Goal: Find specific page/section: Find specific page/section

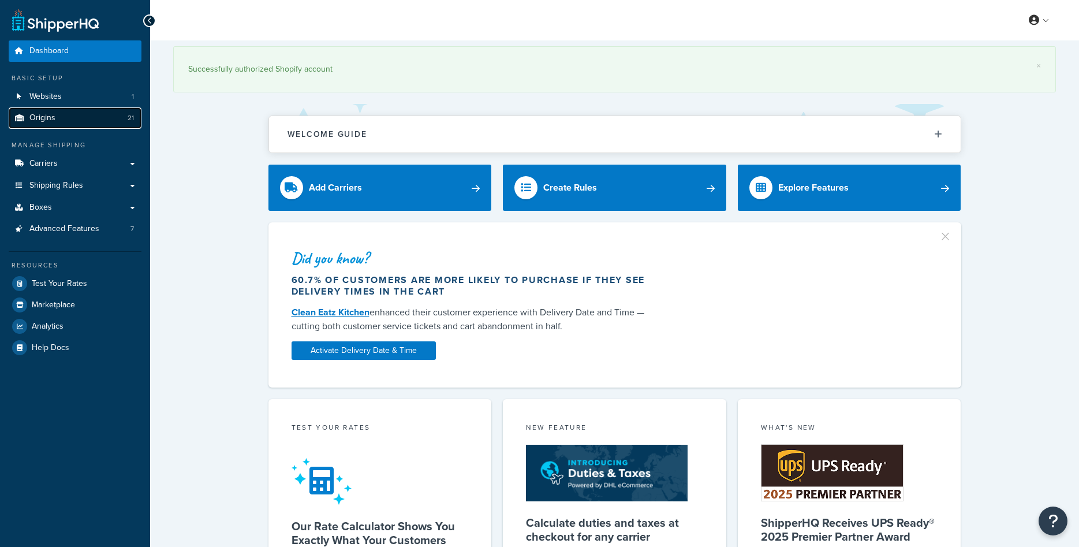
click at [54, 117] on span "Origins" at bounding box center [42, 118] width 26 height 10
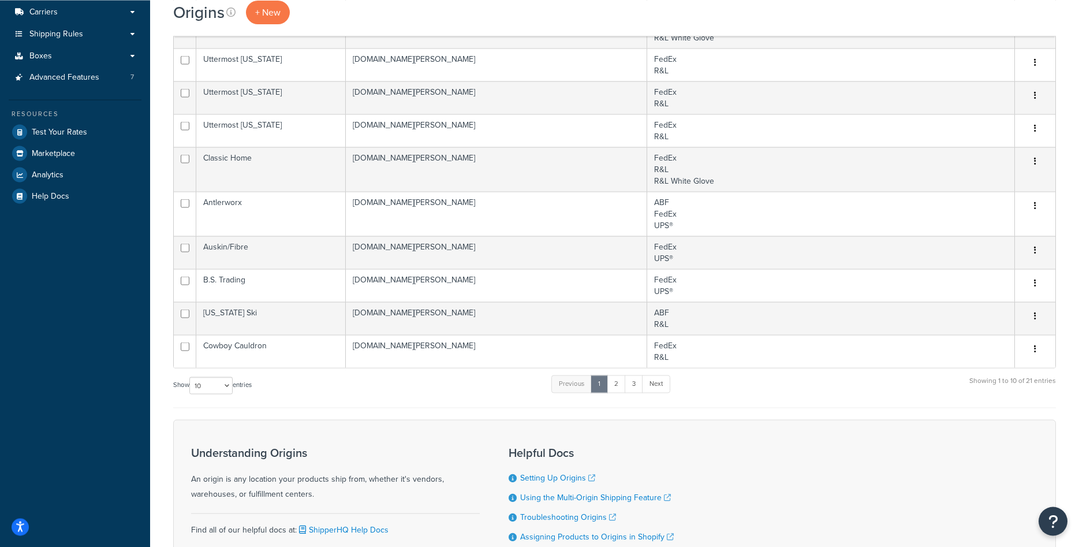
scroll to position [177, 0]
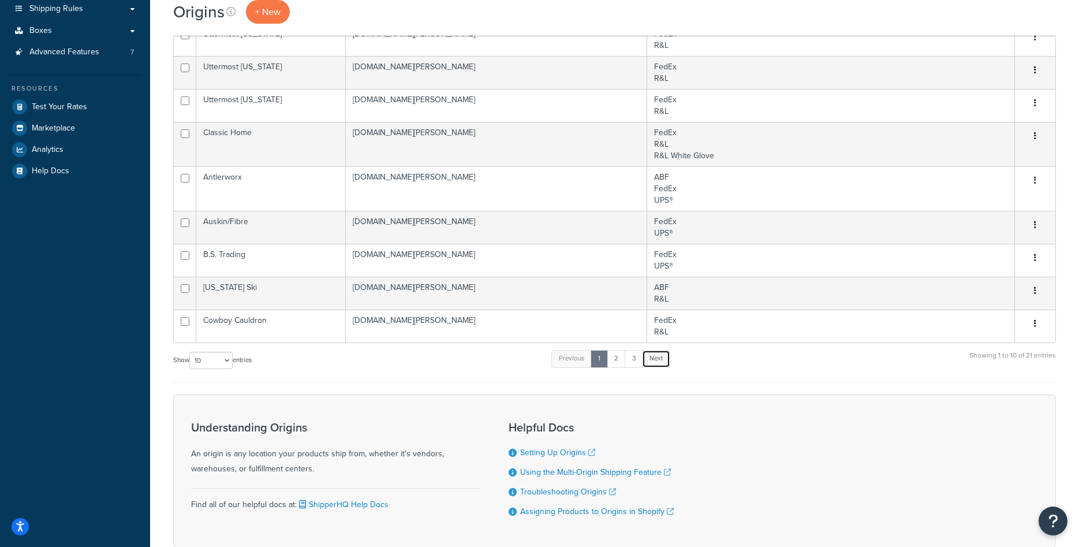
click at [654, 357] on link "Next" at bounding box center [656, 358] width 28 height 17
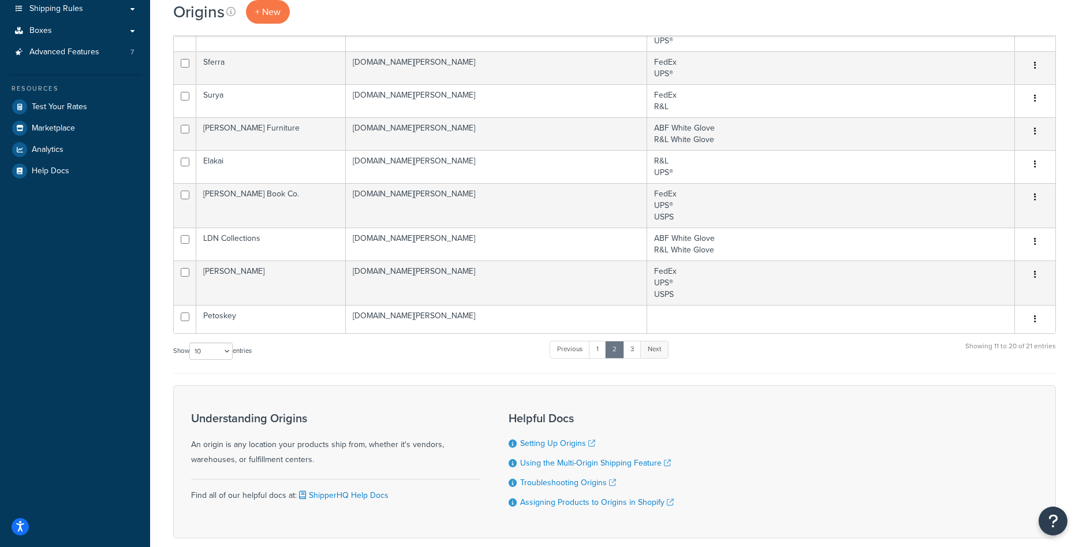
click at [659, 348] on link "Next" at bounding box center [654, 349] width 28 height 17
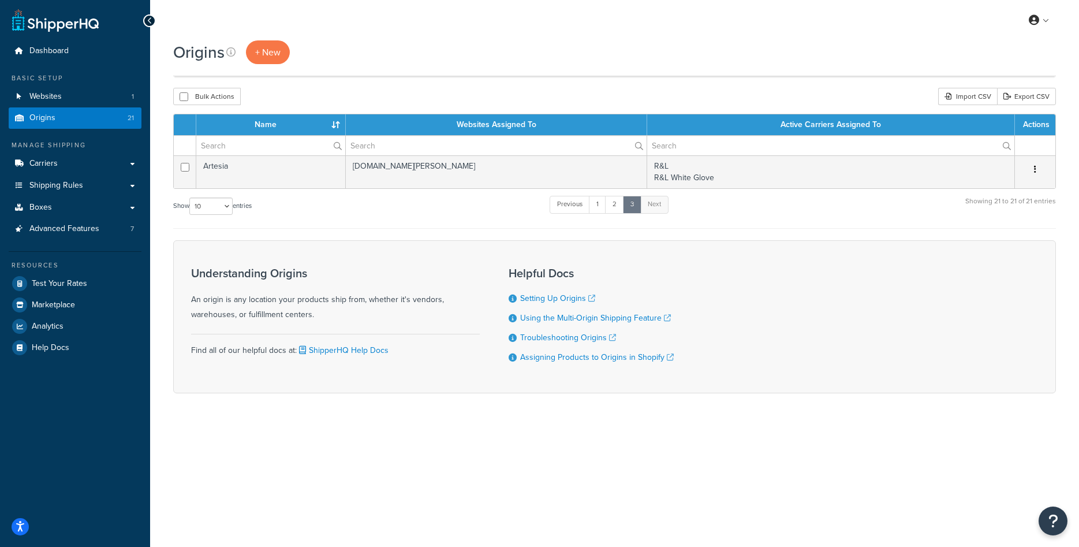
scroll to position [0, 0]
click at [85, 164] on link "Carriers" at bounding box center [75, 163] width 133 height 21
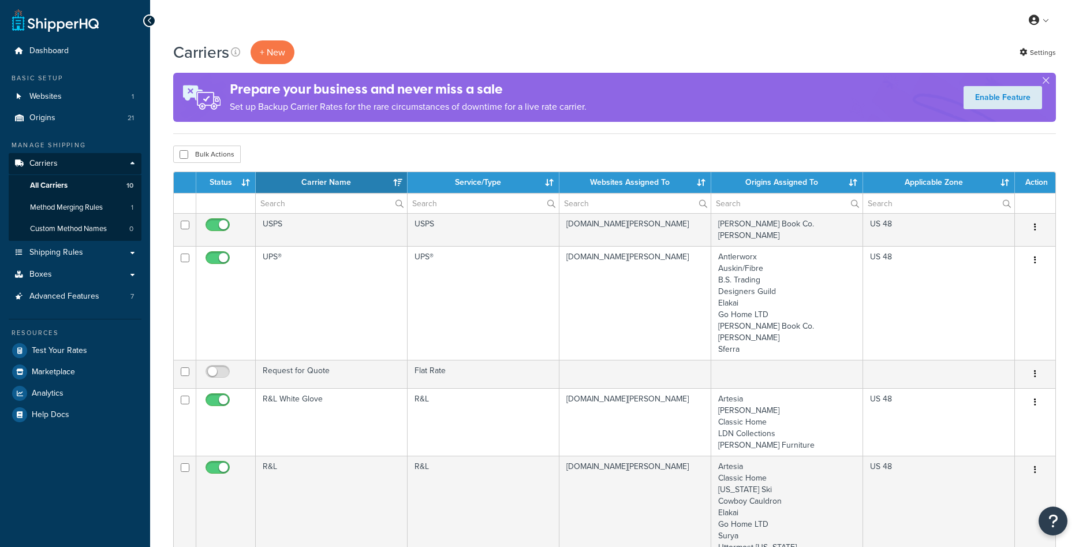
select select "15"
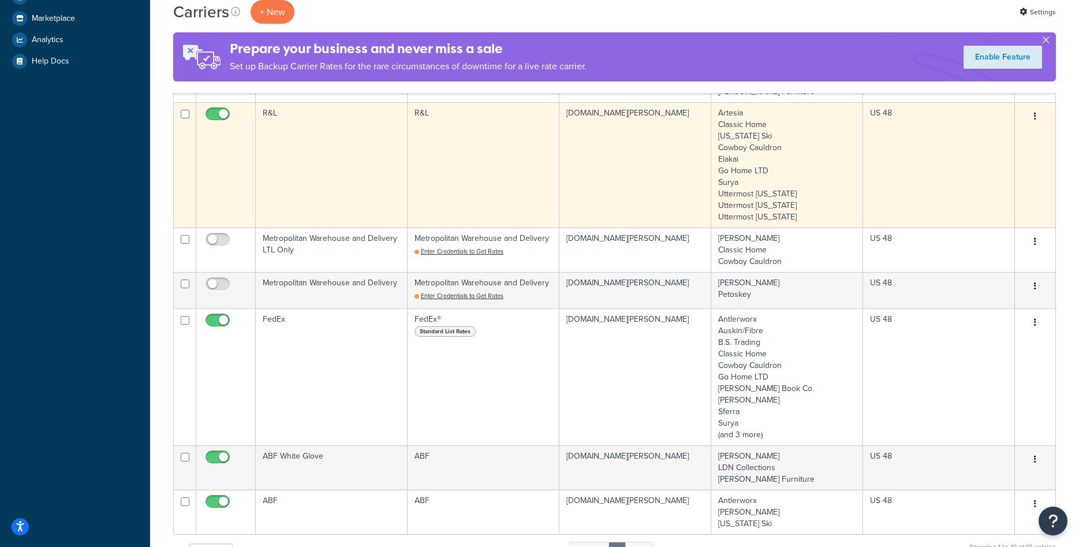
scroll to position [471, 0]
